Goal: Task Accomplishment & Management: Use online tool/utility

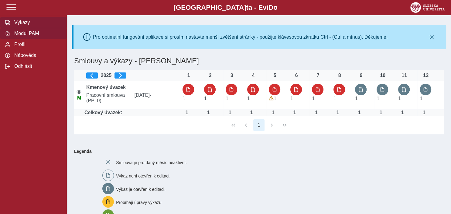
click at [21, 39] on button "Modul PAM" at bounding box center [33, 33] width 67 height 11
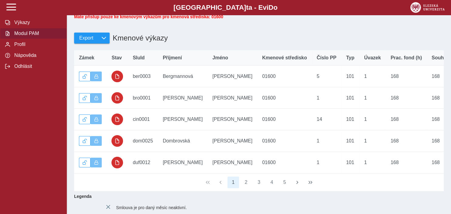
scroll to position [192, 0]
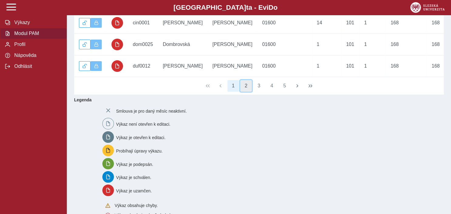
click at [246, 90] on button "2" at bounding box center [246, 86] width 12 height 12
click at [258, 88] on button "3" at bounding box center [259, 86] width 12 height 12
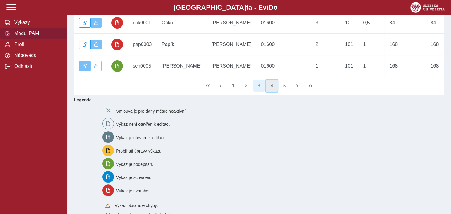
click at [271, 90] on button "4" at bounding box center [272, 86] width 12 height 12
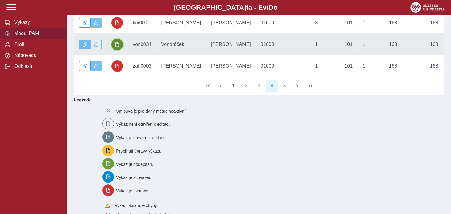
click at [118, 47] on span "button" at bounding box center [117, 44] width 5 height 5
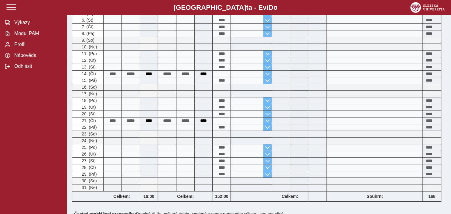
scroll to position [252, 0]
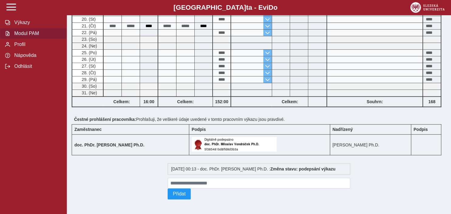
click at [33, 36] on span "Modul PAM" at bounding box center [36, 33] width 49 height 5
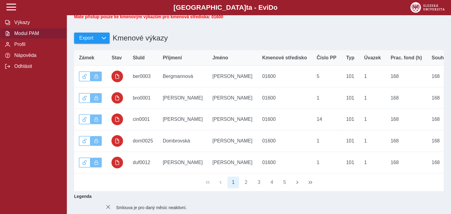
scroll to position [128, 0]
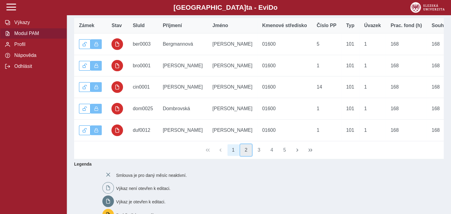
click at [245, 153] on button "2" at bounding box center [246, 150] width 12 height 12
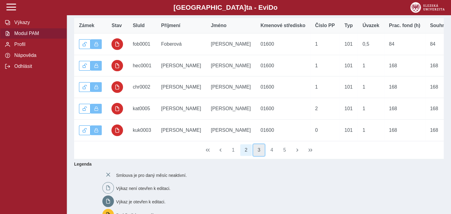
click at [259, 155] on button "3" at bounding box center [259, 150] width 12 height 12
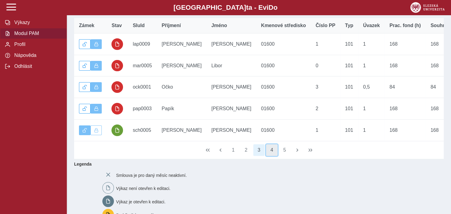
click at [270, 155] on button "4" at bounding box center [272, 150] width 12 height 12
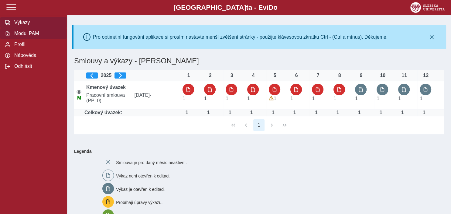
click at [23, 36] on span "Modul PAM" at bounding box center [36, 33] width 49 height 5
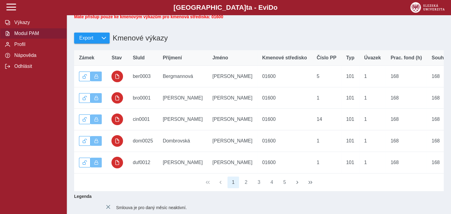
scroll to position [160, 0]
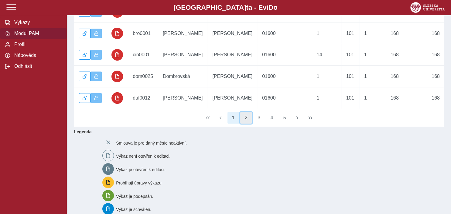
click at [247, 121] on button "2" at bounding box center [246, 118] width 12 height 12
click at [259, 123] on button "3" at bounding box center [259, 118] width 12 height 12
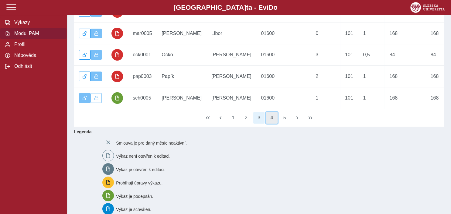
click at [269, 122] on button "4" at bounding box center [272, 118] width 12 height 12
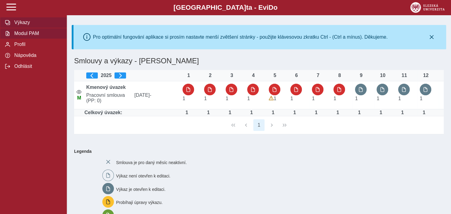
click at [27, 36] on span "Modul PAM" at bounding box center [36, 33] width 49 height 5
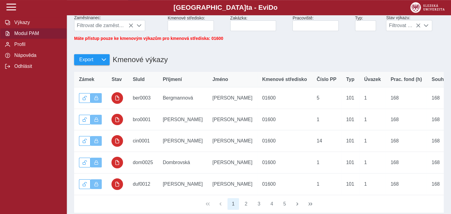
scroll to position [160, 0]
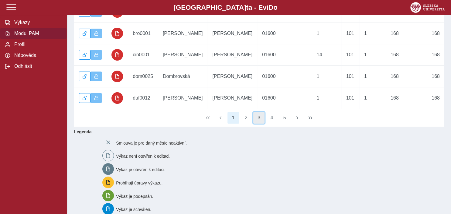
click at [259, 122] on button "3" at bounding box center [259, 118] width 12 height 12
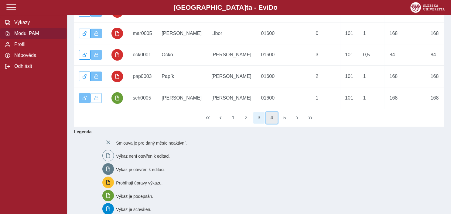
click at [272, 121] on button "4" at bounding box center [272, 118] width 12 height 12
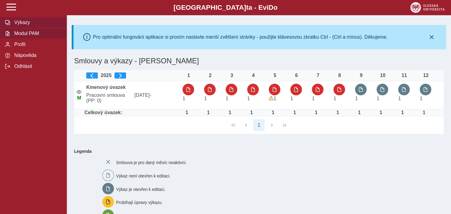
click at [19, 36] on span "Modul PAM" at bounding box center [36, 33] width 49 height 5
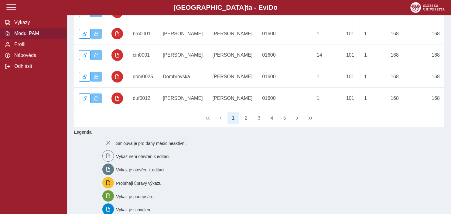
scroll to position [160, 0]
click at [259, 121] on button "3" at bounding box center [259, 118] width 12 height 12
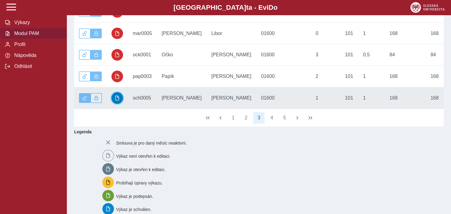
click at [114, 102] on button "button" at bounding box center [118, 98] width 12 height 12
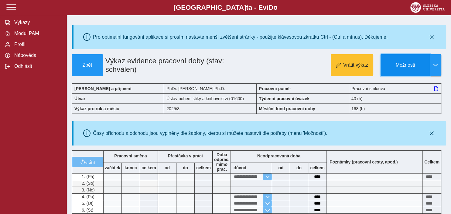
click at [395, 61] on button "Možnosti" at bounding box center [405, 65] width 49 height 22
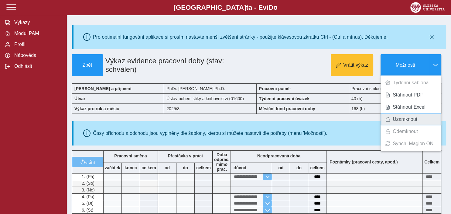
click at [409, 120] on span "Uzamknout" at bounding box center [405, 119] width 25 height 5
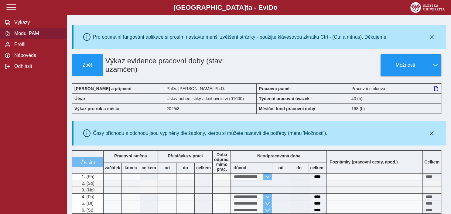
click at [23, 36] on span "Modul PAM" at bounding box center [36, 33] width 49 height 5
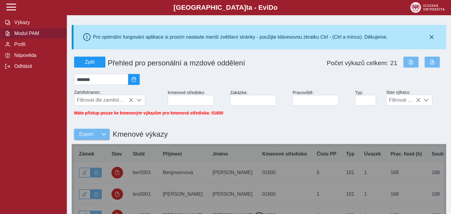
click at [29, 36] on span "Modul PAM" at bounding box center [36, 33] width 49 height 5
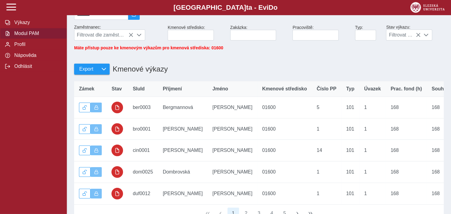
scroll to position [96, 0]
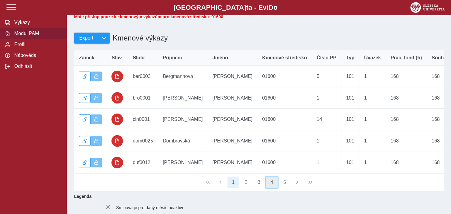
click at [272, 185] on button "4" at bounding box center [272, 182] width 12 height 12
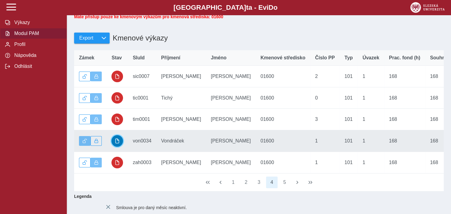
click at [115, 143] on span "button" at bounding box center [117, 140] width 5 height 5
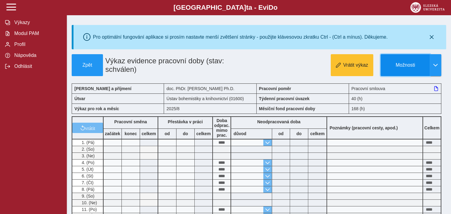
click at [402, 62] on span "Možnosti" at bounding box center [405, 64] width 39 height 5
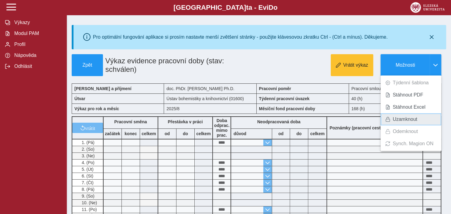
click at [402, 121] on span "Uzamknout" at bounding box center [405, 119] width 25 height 5
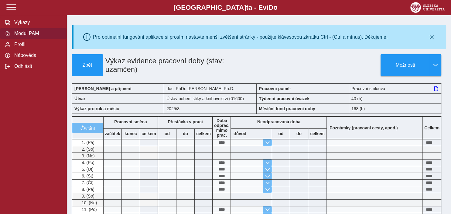
click at [22, 36] on span "Modul PAM" at bounding box center [36, 33] width 49 height 5
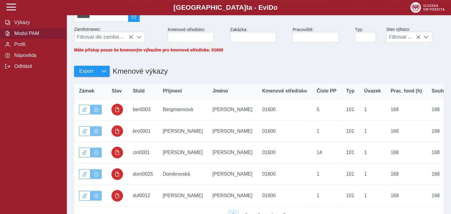
scroll to position [64, 0]
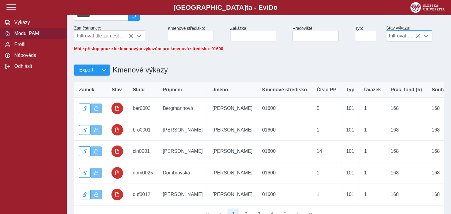
click at [427, 38] on span at bounding box center [426, 35] width 5 height 5
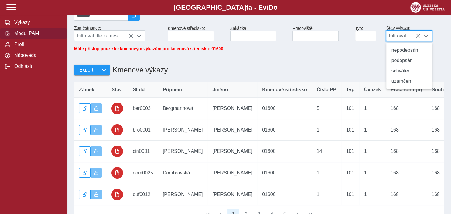
scroll to position [3, 25]
click at [427, 38] on span at bounding box center [426, 35] width 5 height 5
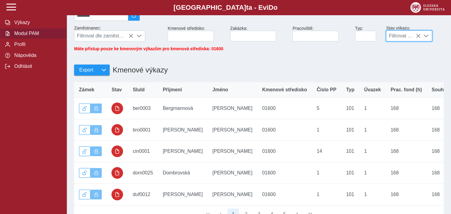
scroll to position [0, 0]
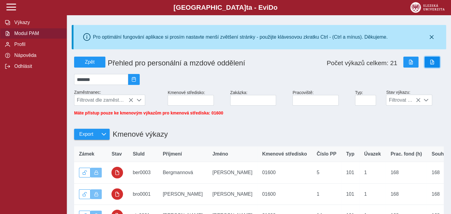
click at [432, 61] on span "button" at bounding box center [432, 62] width 5 height 5
